Goal: Information Seeking & Learning: Learn about a topic

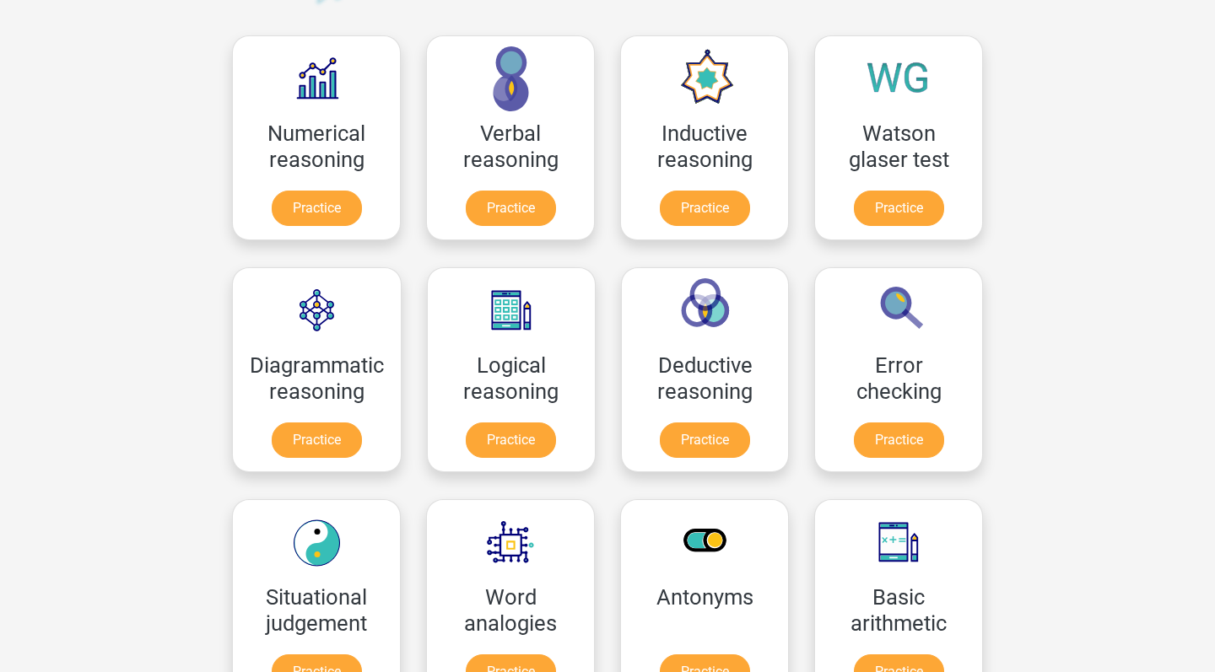
scroll to position [257, 0]
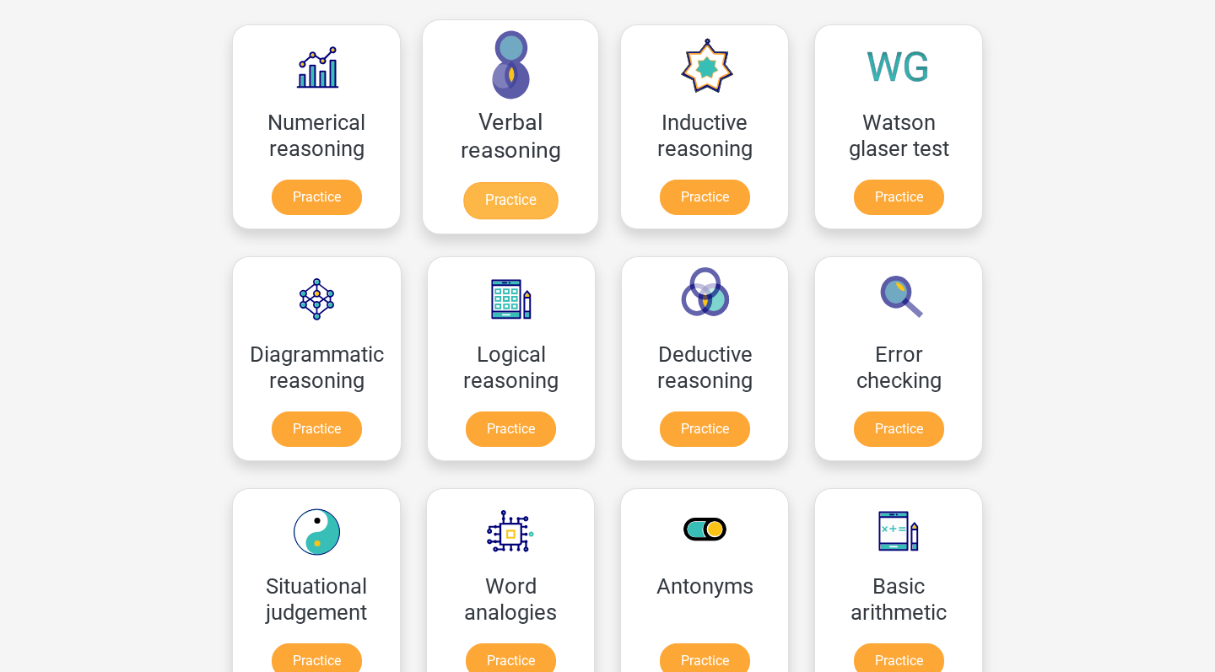
click at [499, 203] on link "Practice" at bounding box center [510, 200] width 94 height 37
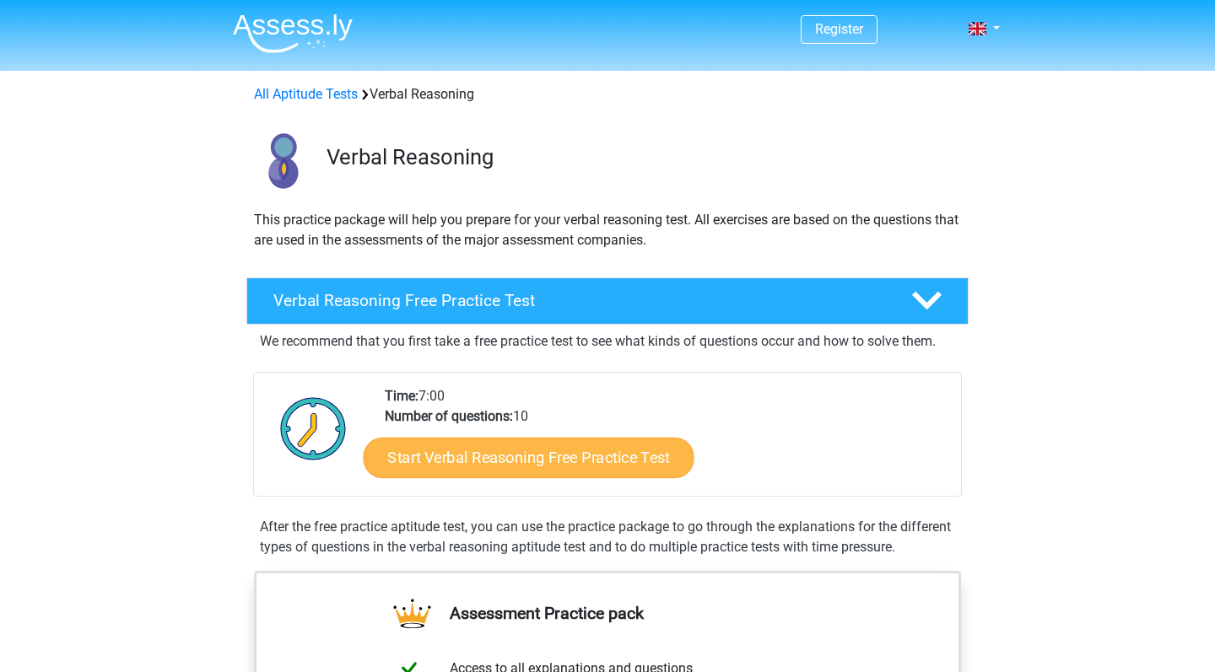
click at [636, 461] on link "Start Verbal Reasoning Free Practice Test" at bounding box center [529, 458] width 331 height 40
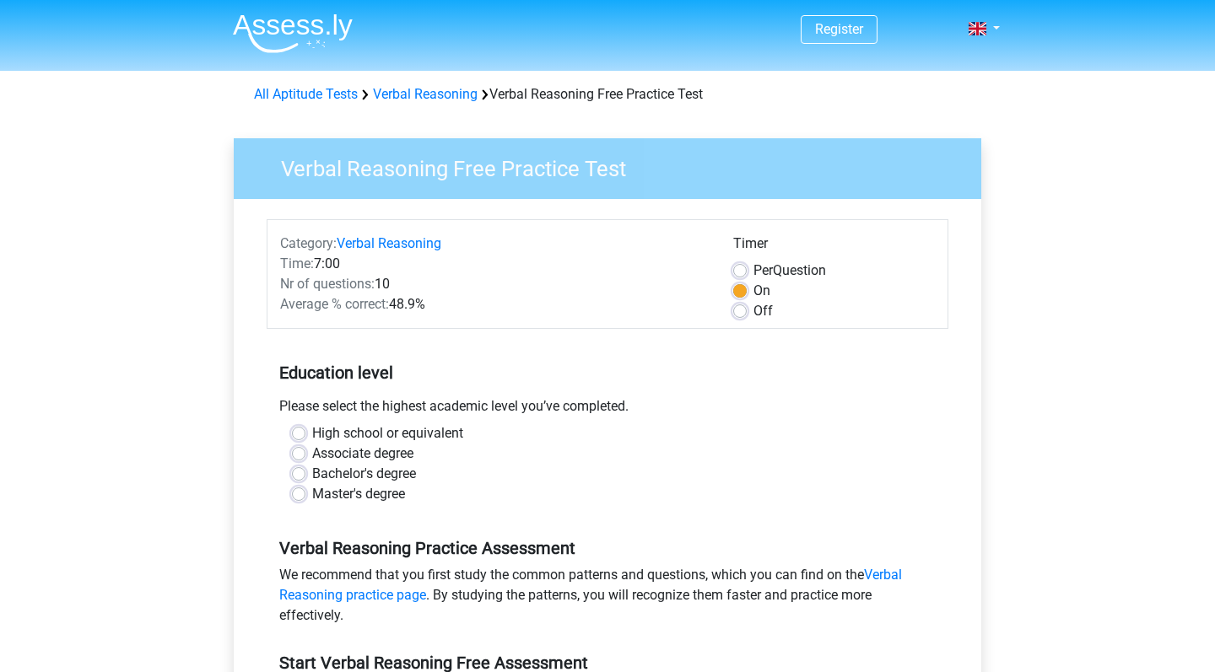
click at [312, 432] on label "High school or equivalent" at bounding box center [387, 433] width 151 height 20
click at [294, 432] on input "High school or equivalent" at bounding box center [298, 431] width 13 height 17
radio input "true"
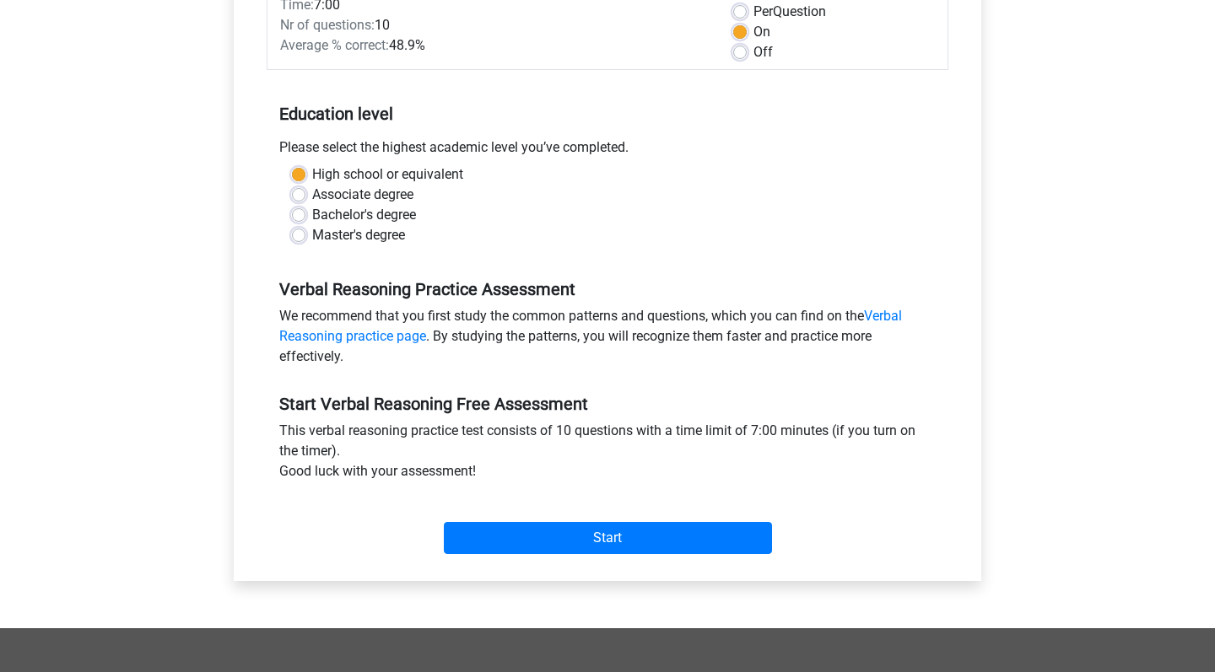
scroll to position [261, 0]
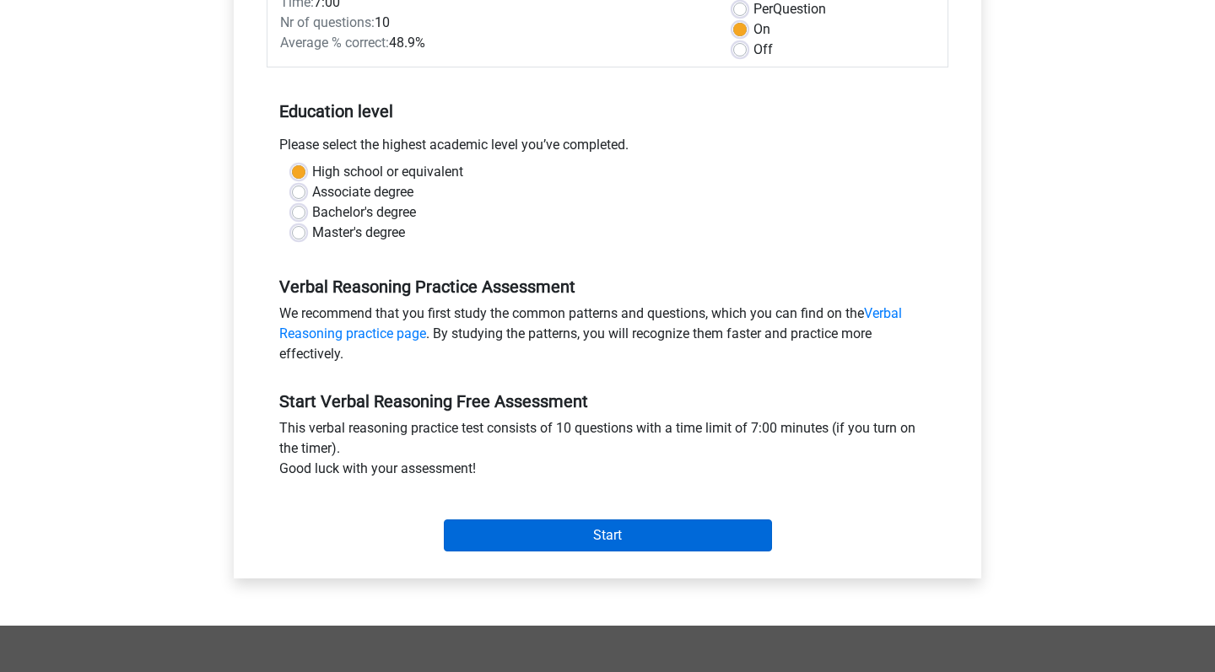
click at [593, 526] on input "Start" at bounding box center [608, 536] width 328 height 32
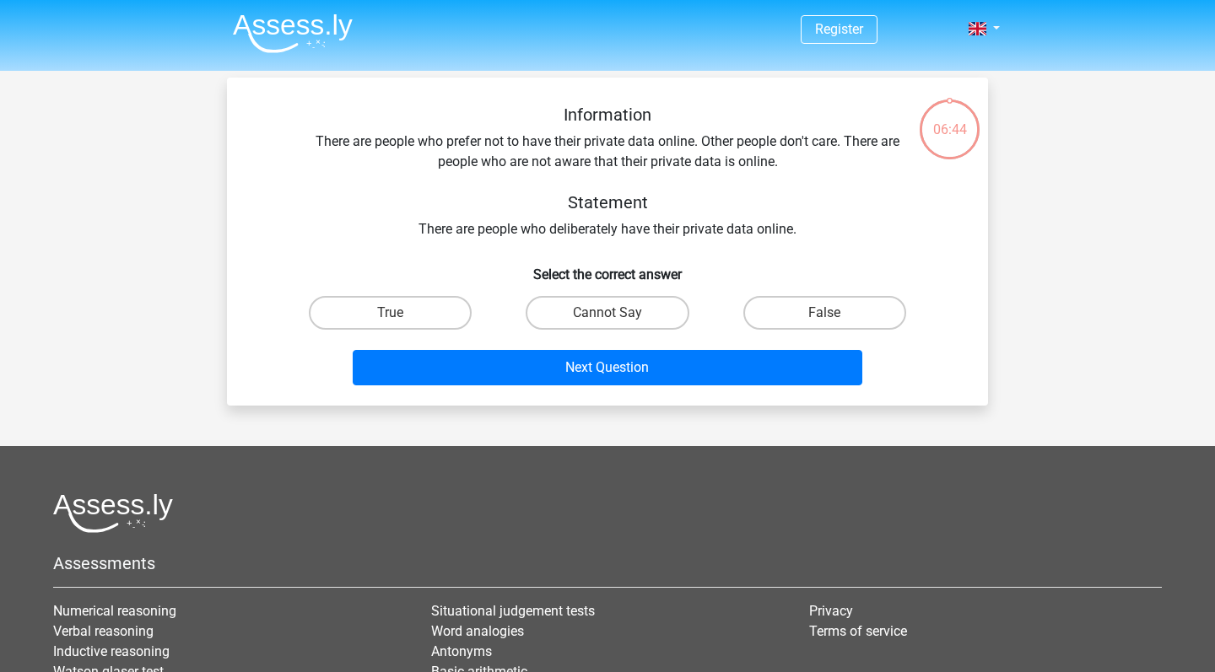
click at [393, 315] on input "True" at bounding box center [396, 318] width 11 height 11
radio input "true"
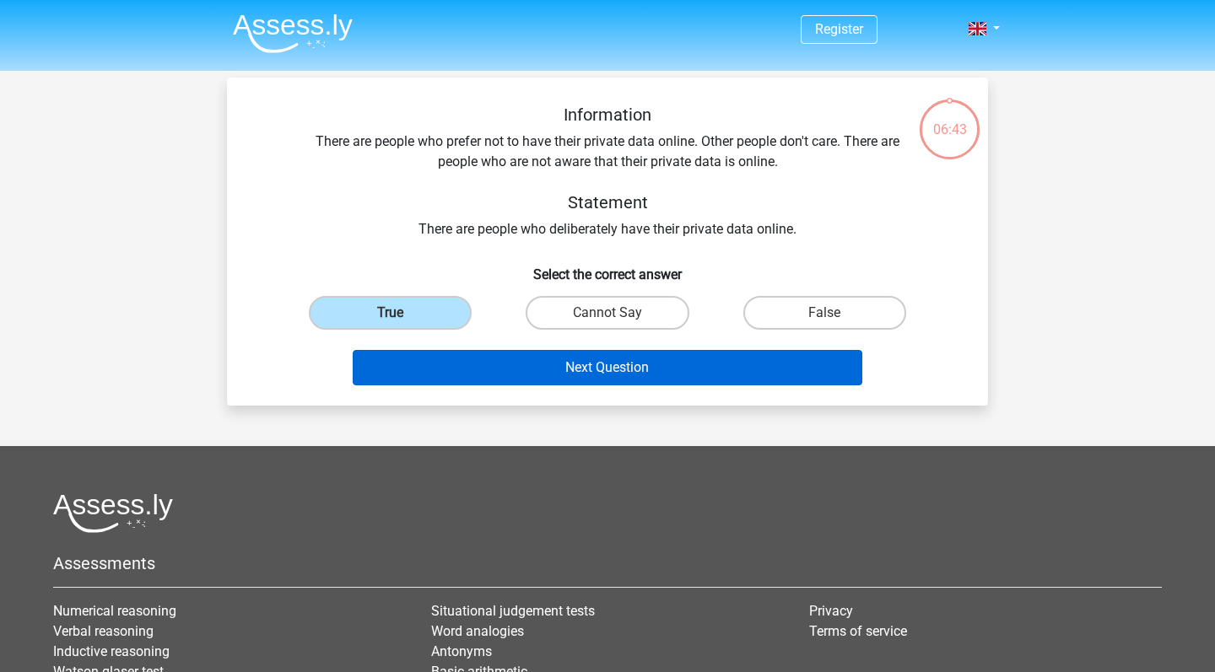
click at [582, 375] on button "Next Question" at bounding box center [608, 367] width 510 height 35
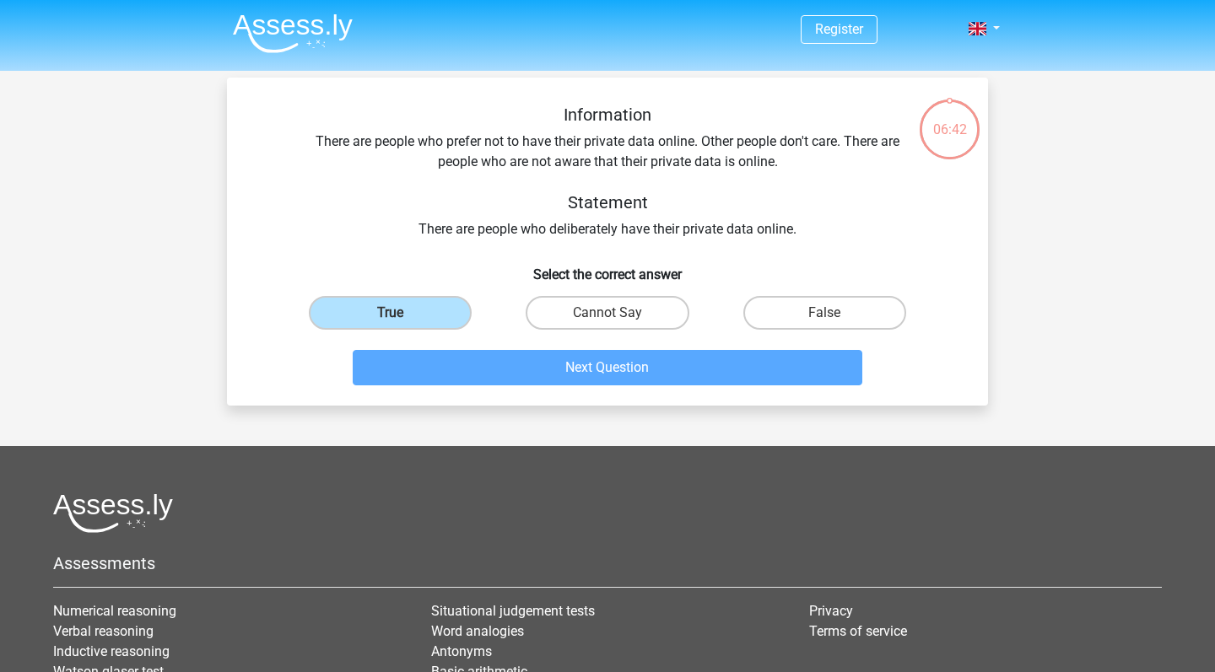
scroll to position [78, 0]
